Goal: Task Accomplishment & Management: Complete application form

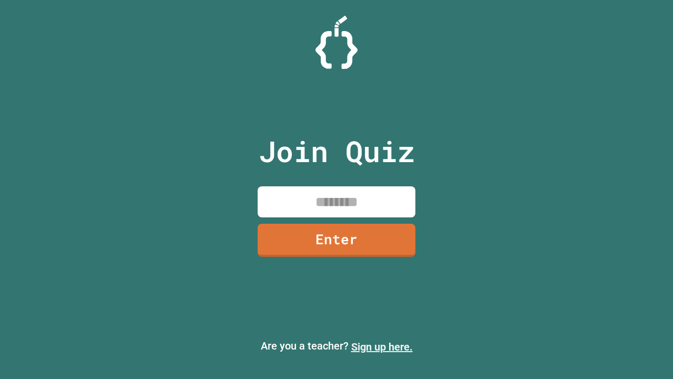
click at [382, 346] on link "Sign up here." at bounding box center [382, 346] width 62 height 13
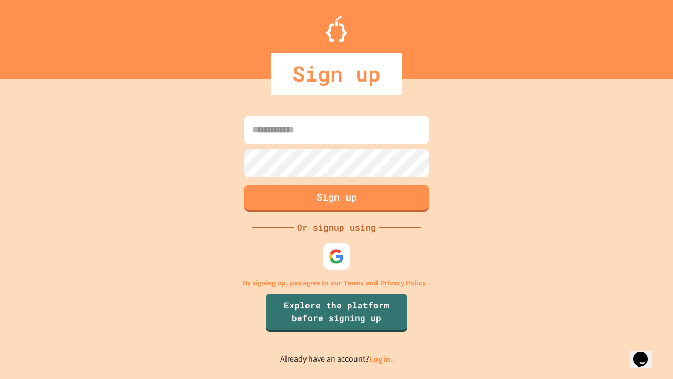
click at [382, 359] on link "Log in." at bounding box center [381, 358] width 24 height 11
